Goal: Check status: Check status

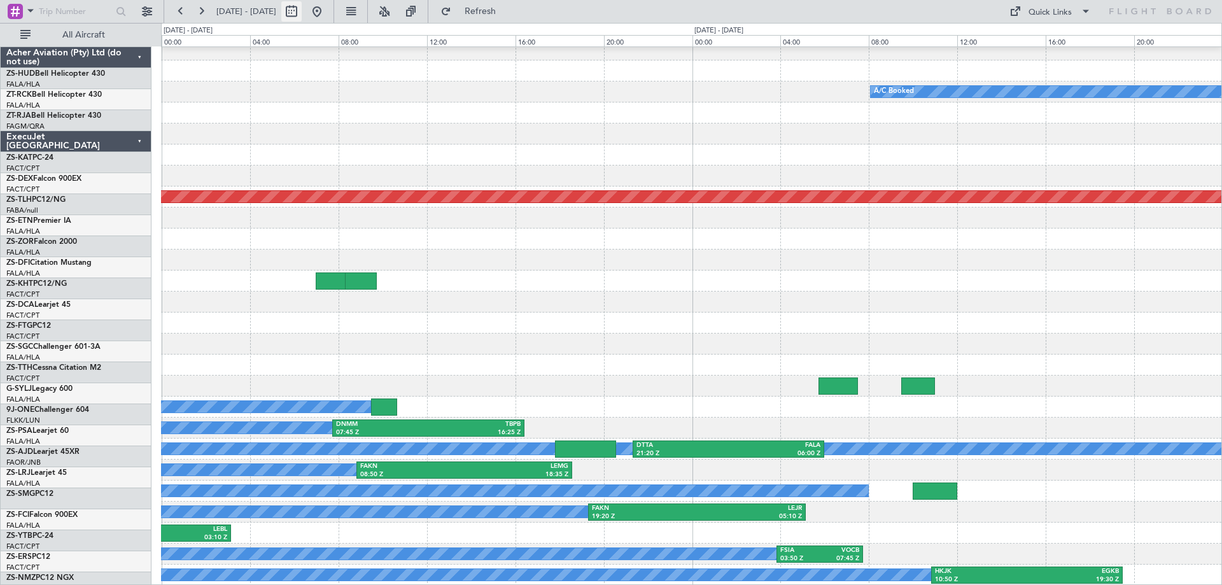
drag, startPoint x: 0, startPoint y: 0, endPoint x: 335, endPoint y: 13, distance: 335.5
click at [302, 13] on button at bounding box center [291, 11] width 20 height 20
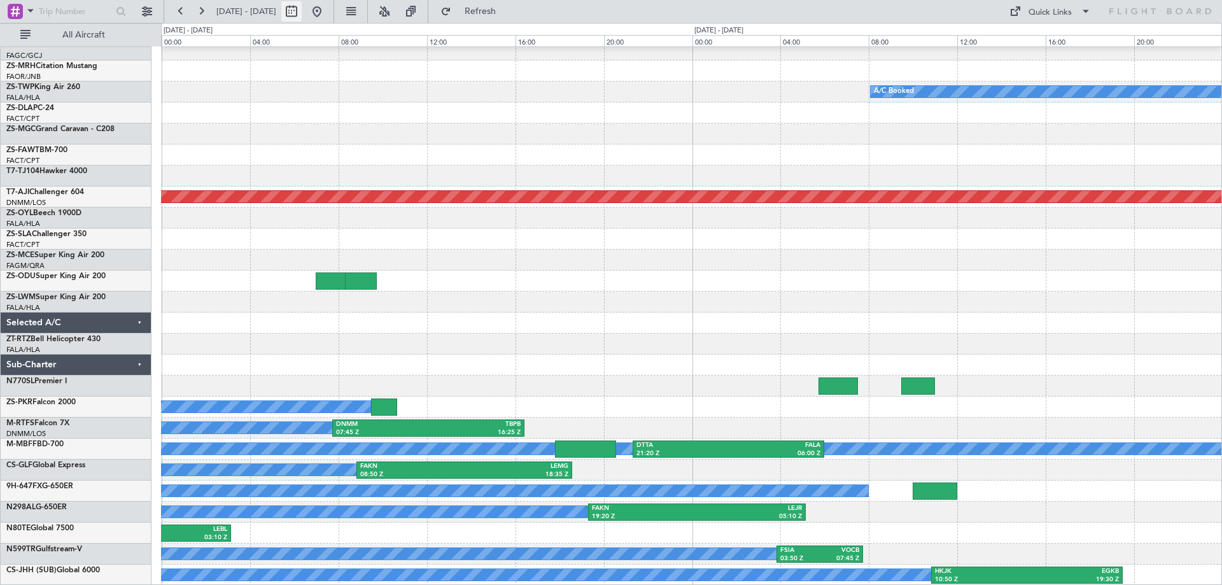
select select "8"
select select "2025"
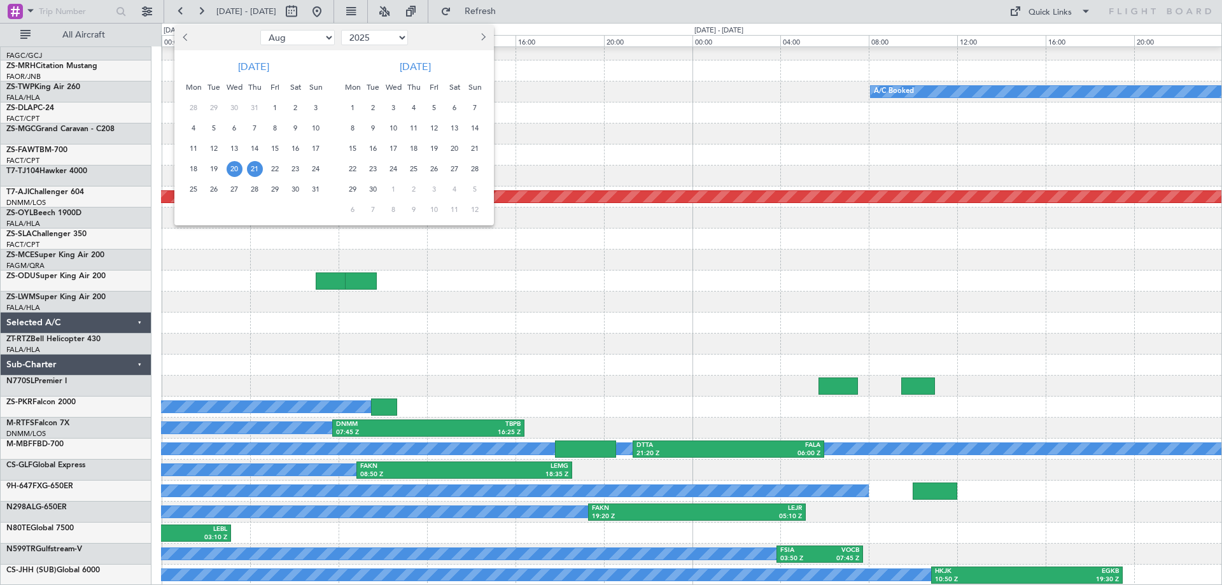
click at [275, 189] on span "29" at bounding box center [275, 189] width 16 height 16
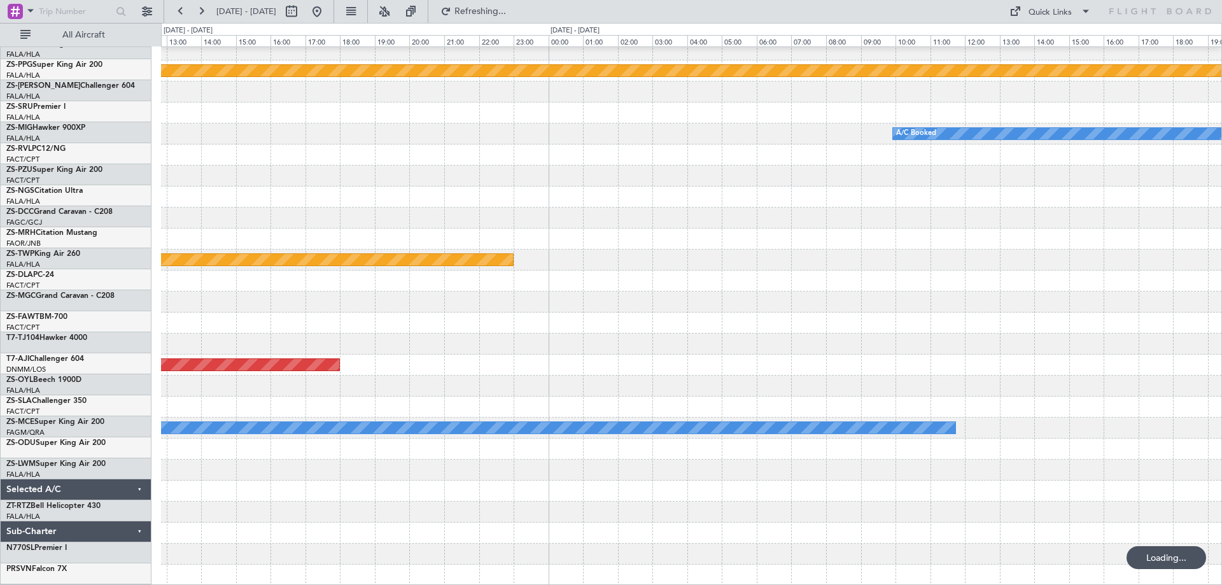
scroll to position [658, 0]
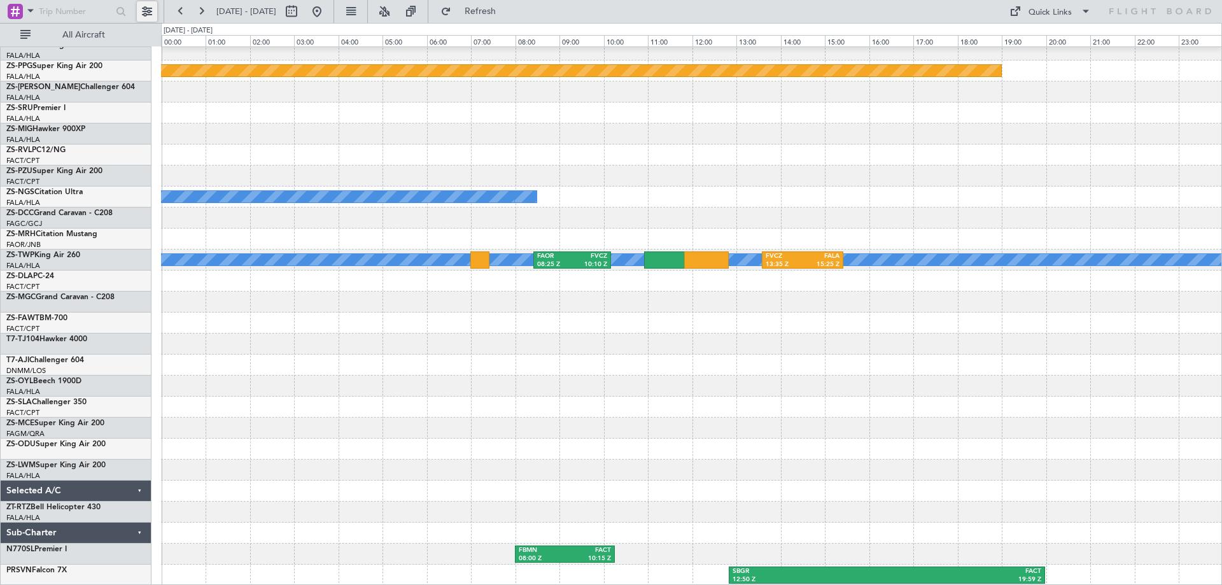
click at [144, 11] on button at bounding box center [147, 11] width 20 height 20
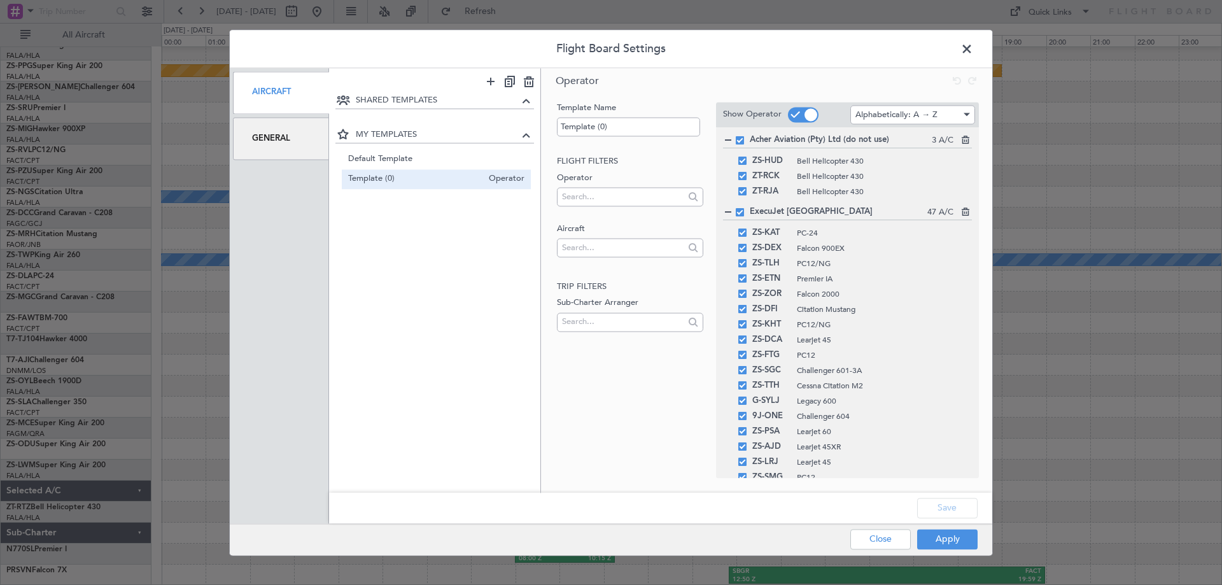
click at [278, 143] on div "General" at bounding box center [281, 138] width 96 height 43
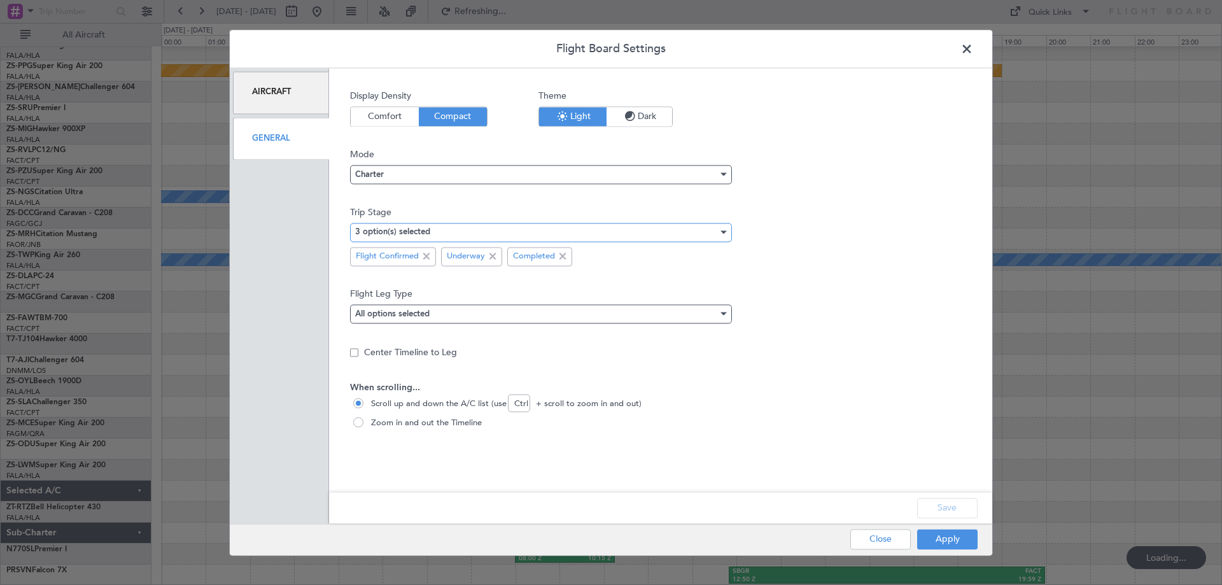
click at [433, 235] on div "3 option(s) selected" at bounding box center [536, 232] width 363 height 19
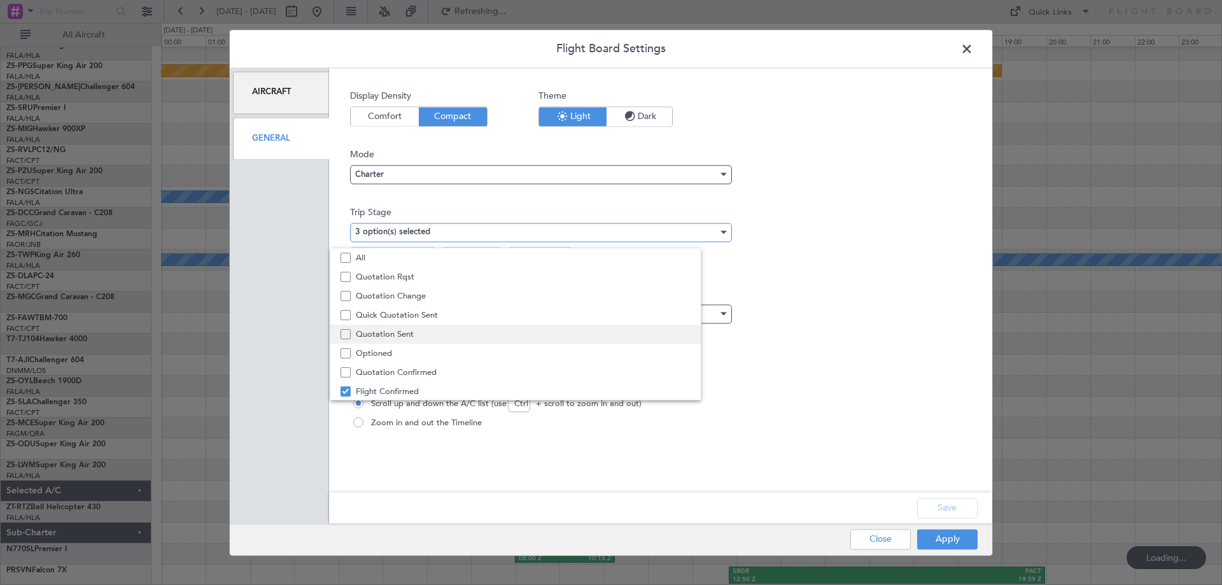
scroll to position [39, 0]
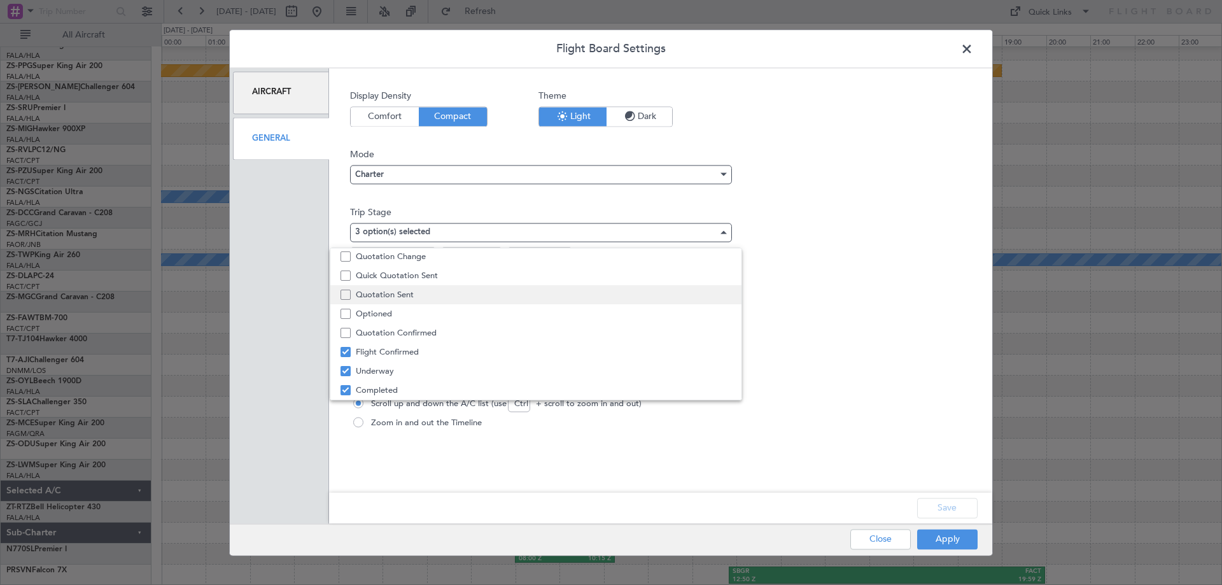
click at [407, 291] on span "Quotation Sent" at bounding box center [543, 294] width 375 height 19
click at [949, 547] on div at bounding box center [611, 292] width 1222 height 585
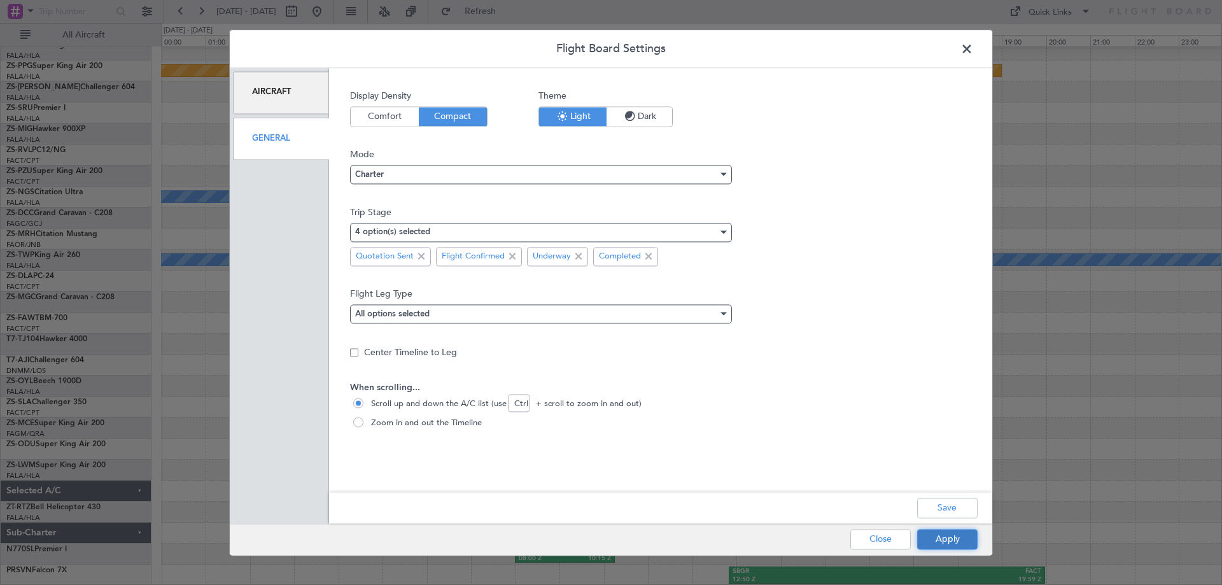
click at [950, 543] on button "Apply" at bounding box center [947, 539] width 60 height 20
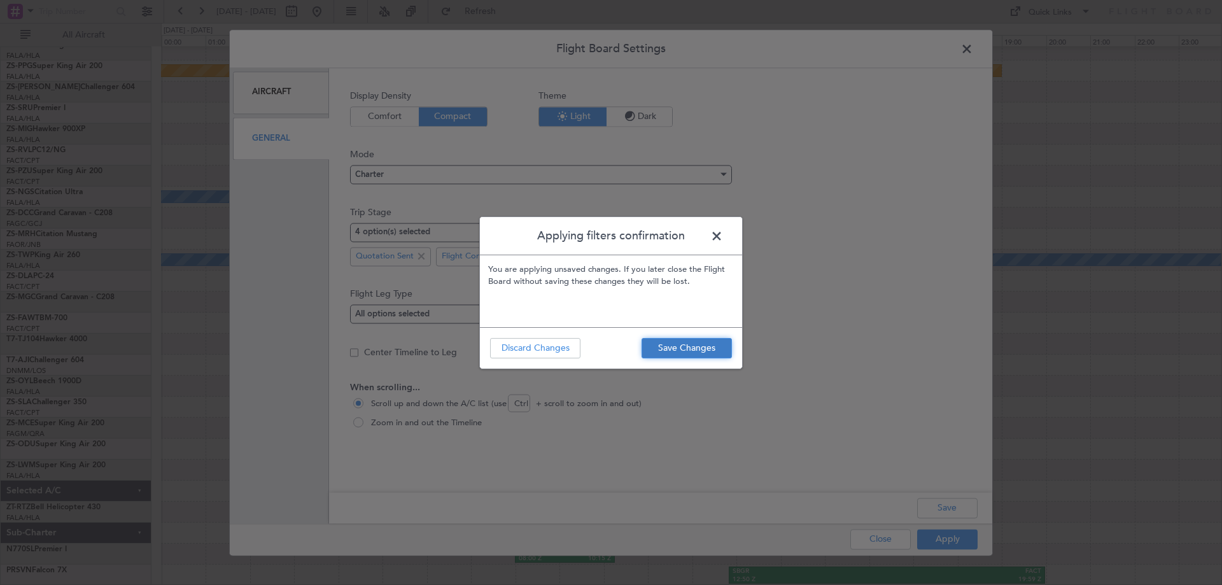
click at [671, 347] on button "Save Changes" at bounding box center [686, 348] width 90 height 20
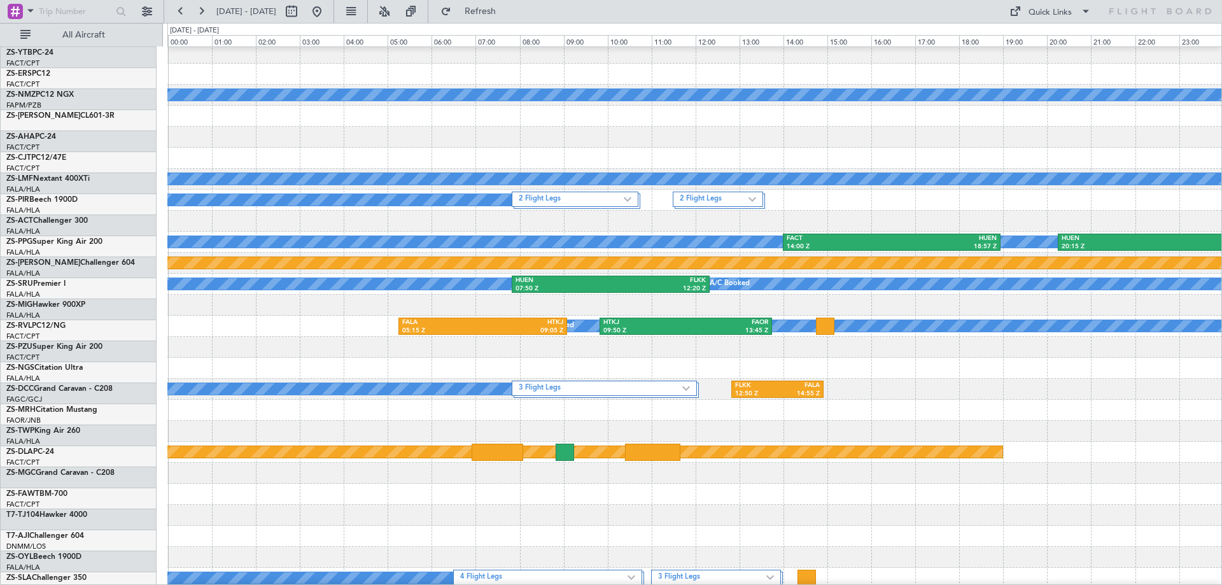
scroll to position [277, 0]
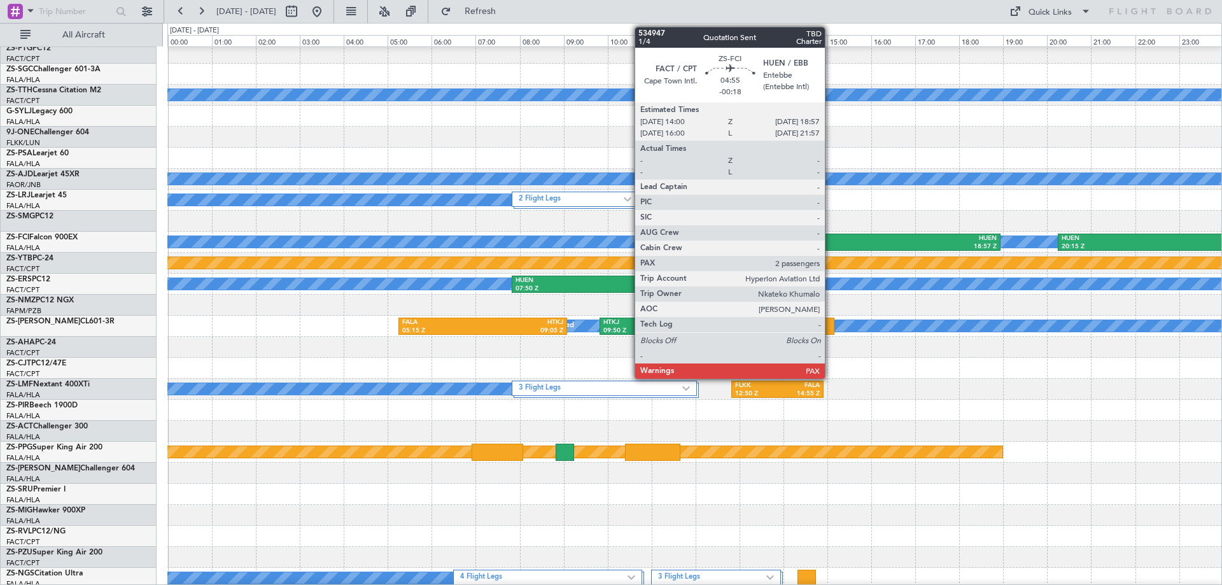
click at [830, 240] on div "FACT" at bounding box center [838, 238] width 105 height 9
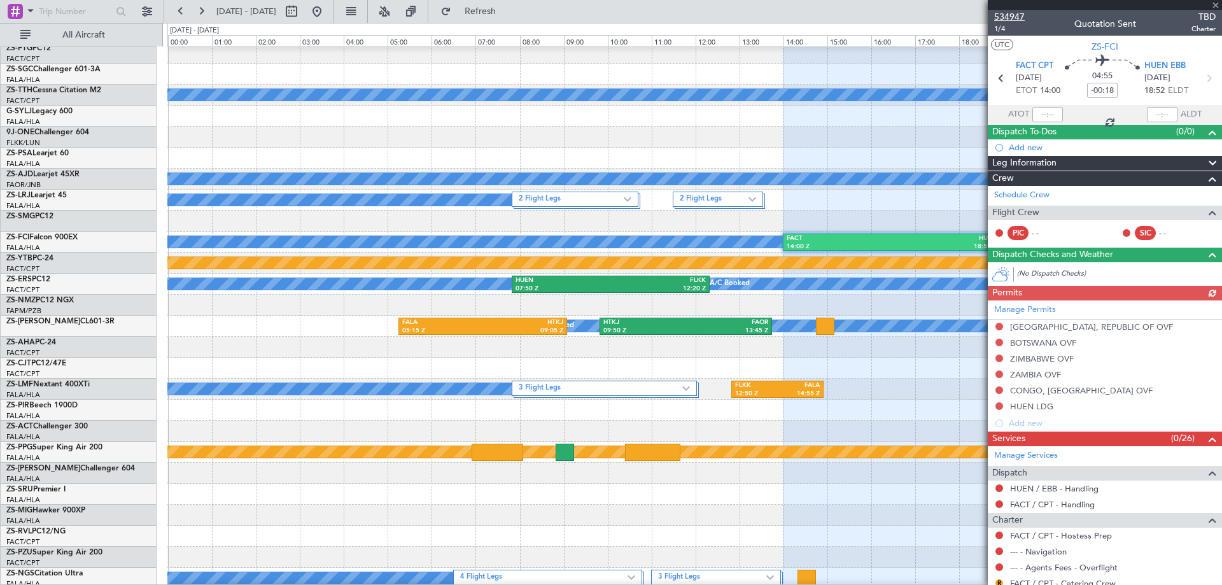
click at [1004, 16] on span "534947" at bounding box center [1009, 16] width 31 height 13
